Goal: Transaction & Acquisition: Purchase product/service

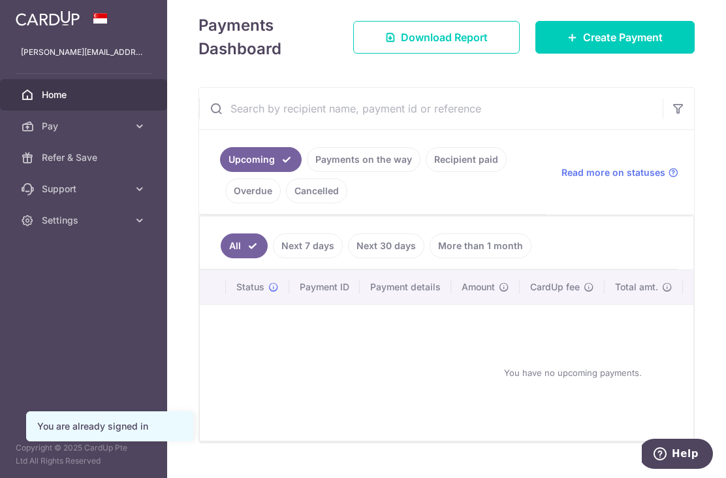
scroll to position [154, 0]
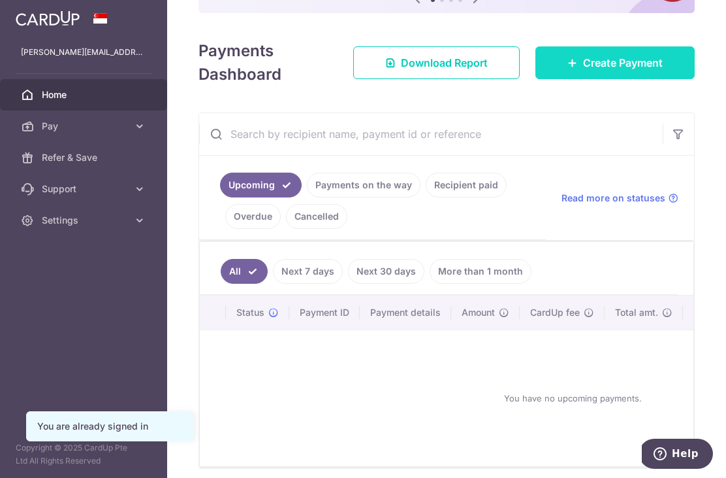
click at [608, 79] on link "Create Payment" at bounding box center [615, 62] width 159 height 33
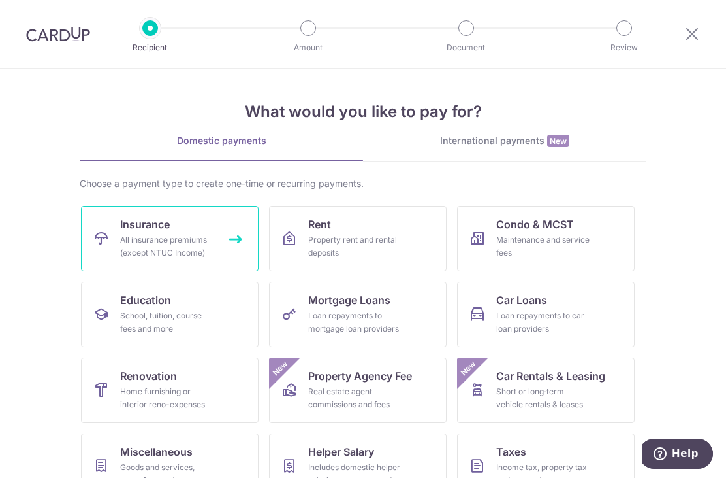
click at [151, 238] on div "All insurance premiums (except NTUC Income)" at bounding box center [167, 246] width 94 height 26
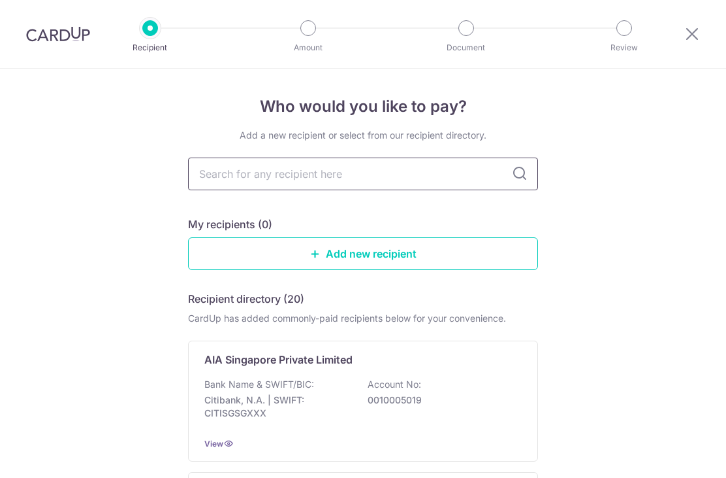
click at [242, 187] on input "text" at bounding box center [363, 173] width 350 height 33
type input "great"
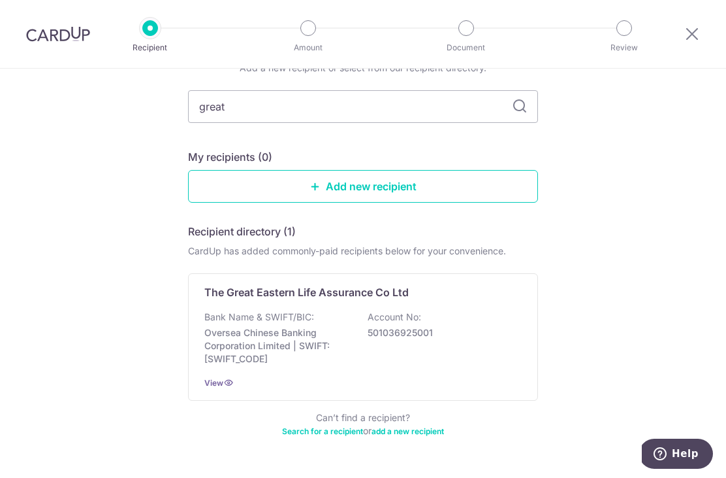
scroll to position [67, 0]
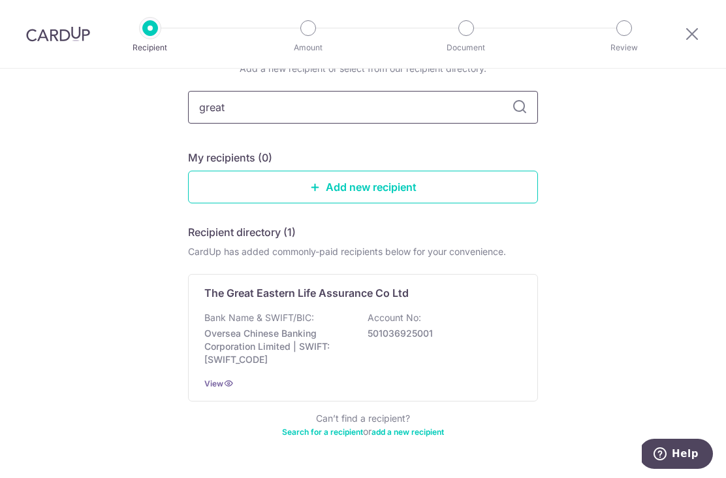
click at [246, 112] on input "great" at bounding box center [363, 107] width 350 height 33
click at [521, 115] on icon at bounding box center [520, 107] width 16 height 16
click at [521, 113] on icon at bounding box center [520, 107] width 16 height 16
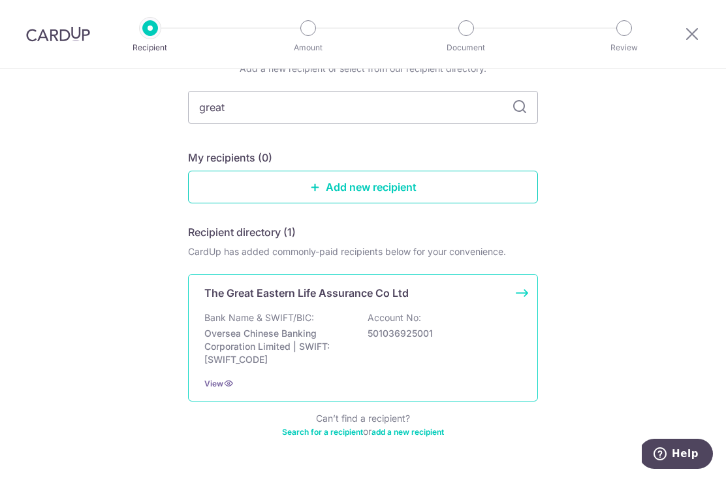
click at [355, 319] on div "Bank Name & SWIFT/BIC: Oversea Chinese Banking Corporation Limited | SWIFT: [SW…" at bounding box center [362, 338] width 317 height 55
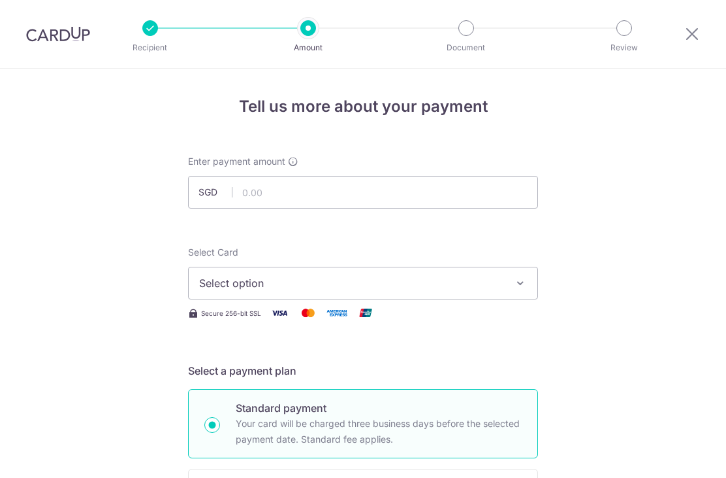
click at [507, 289] on button "Select option" at bounding box center [363, 283] width 350 height 33
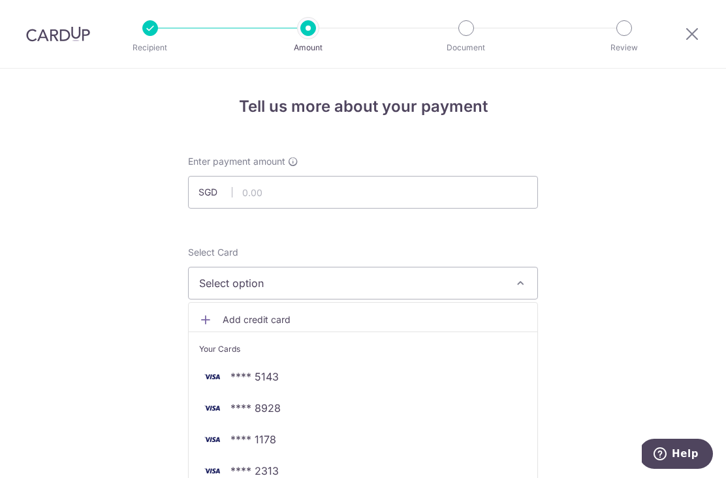
scroll to position [95, 0]
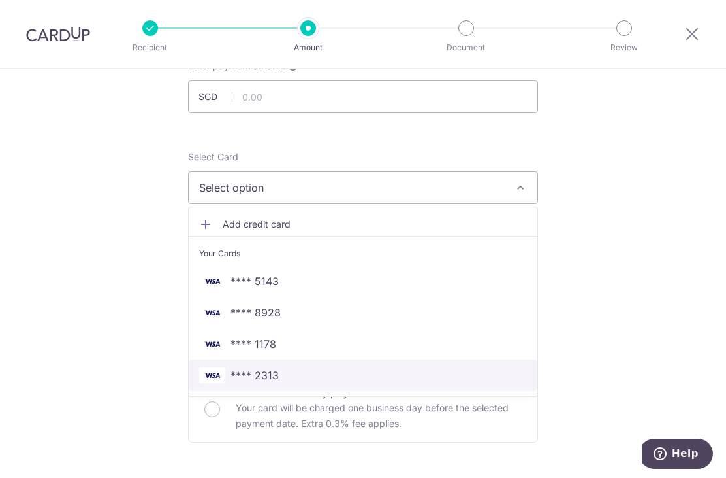
click at [440, 391] on link "**** 2313" at bounding box center [363, 374] width 349 height 31
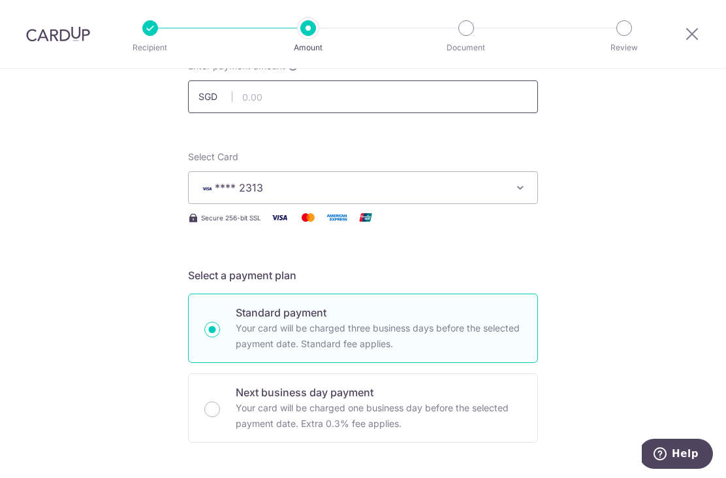
click at [481, 108] on input "text" at bounding box center [363, 96] width 350 height 33
type input "1,500.00"
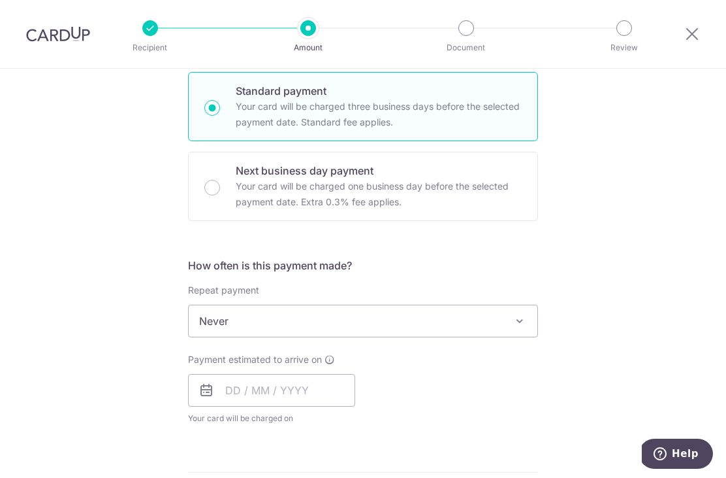
scroll to position [317, 0]
click at [210, 397] on icon at bounding box center [207, 389] width 16 height 16
click at [248, 388] on input "text" at bounding box center [271, 389] width 167 height 33
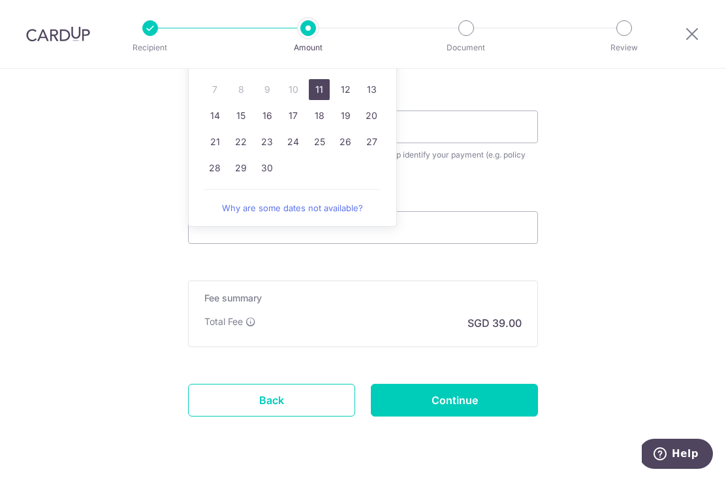
scroll to position [736, 0]
click at [220, 409] on link "Back" at bounding box center [271, 400] width 167 height 33
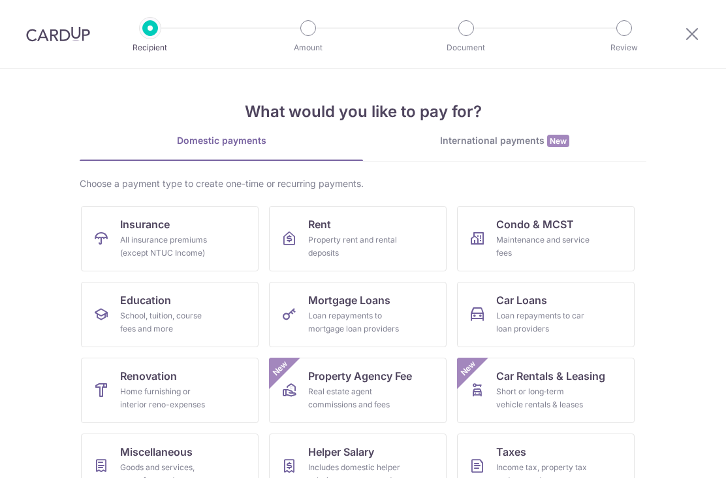
scroll to position [-1, 0]
click at [689, 46] on div at bounding box center [692, 34] width 68 height 68
click at [695, 27] on icon at bounding box center [693, 33] width 16 height 16
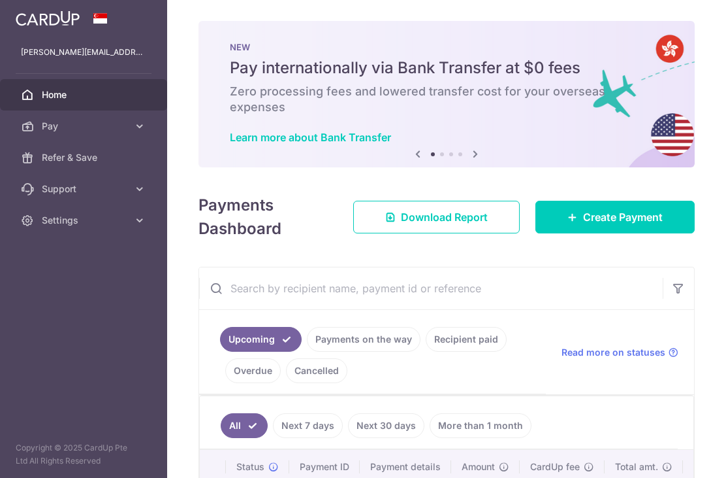
click at [0, 0] on header at bounding box center [0, 0] width 0 height 0
click at [0, 0] on icon "button" at bounding box center [0, 0] width 0 height 0
click at [56, 219] on span "Settings" at bounding box center [85, 220] width 86 height 13
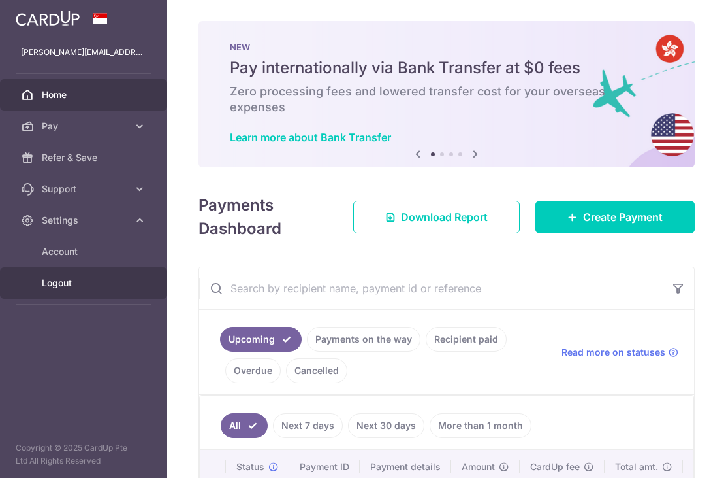
click at [59, 284] on span "Logout" at bounding box center [85, 282] width 86 height 13
